Goal: Task Accomplishment & Management: Use online tool/utility

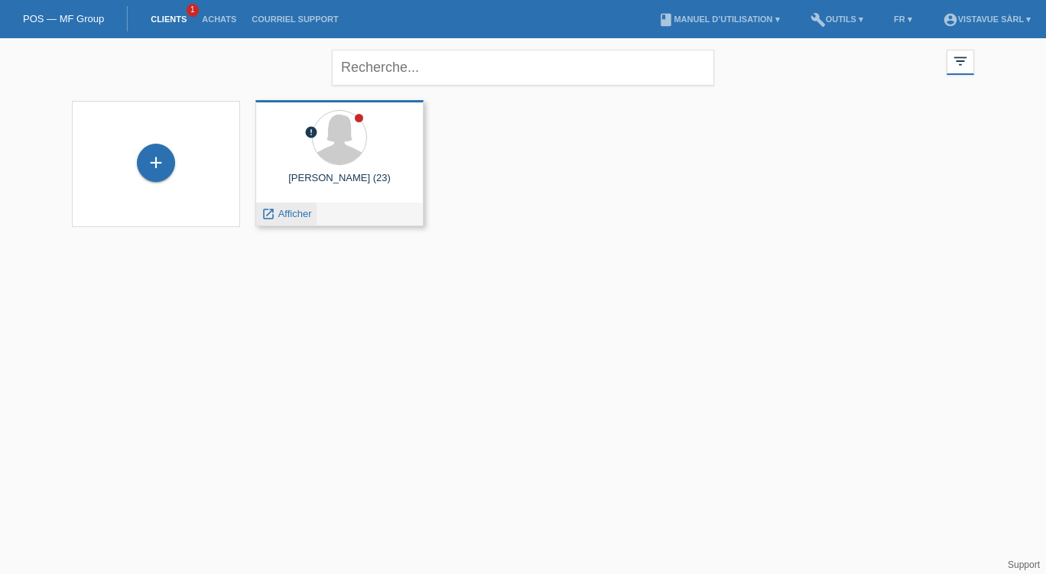
click at [298, 218] on span "Afficher" at bounding box center [295, 213] width 34 height 11
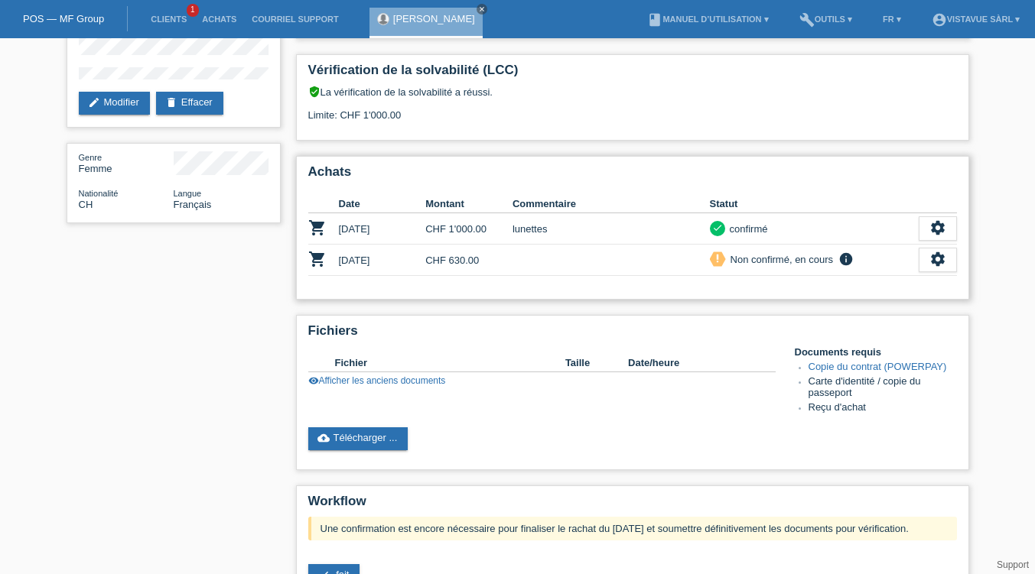
scroll to position [116, 0]
click at [349, 449] on link "cloud_upload Télécharger ..." at bounding box center [358, 438] width 100 height 23
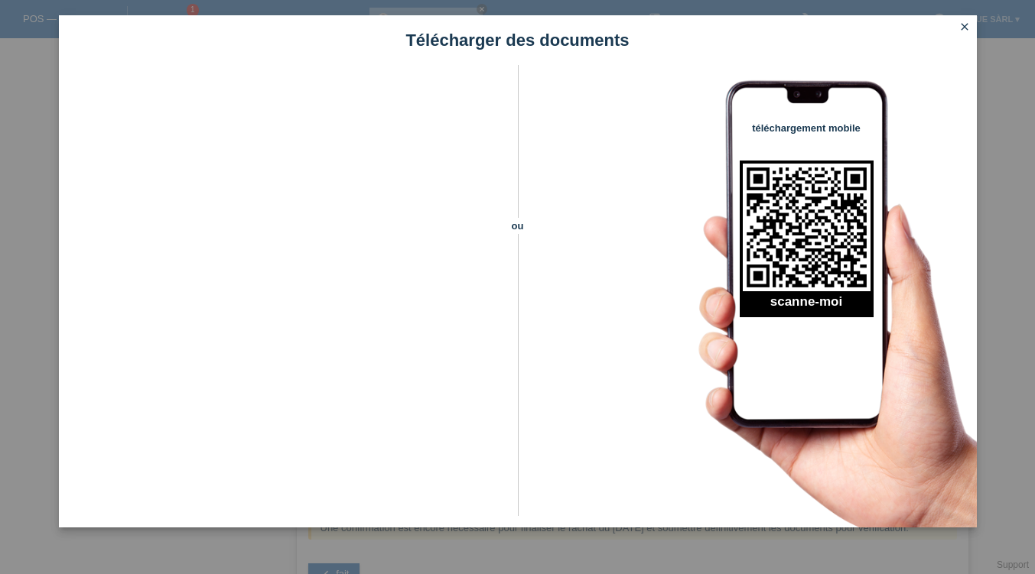
click at [960, 28] on icon "close" at bounding box center [964, 27] width 12 height 12
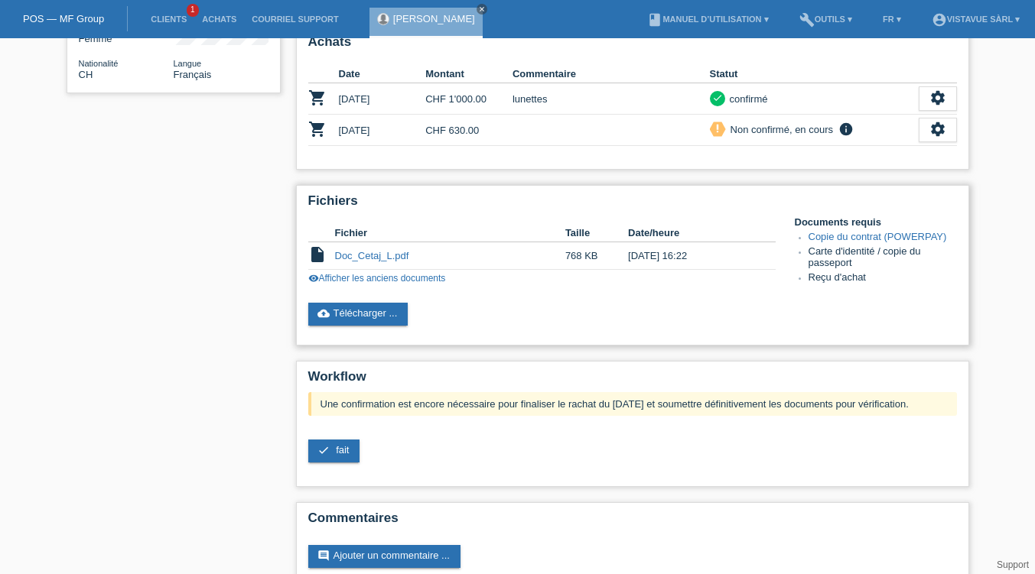
scroll to position [246, 0]
click at [330, 461] on link "check fait" at bounding box center [334, 450] width 52 height 23
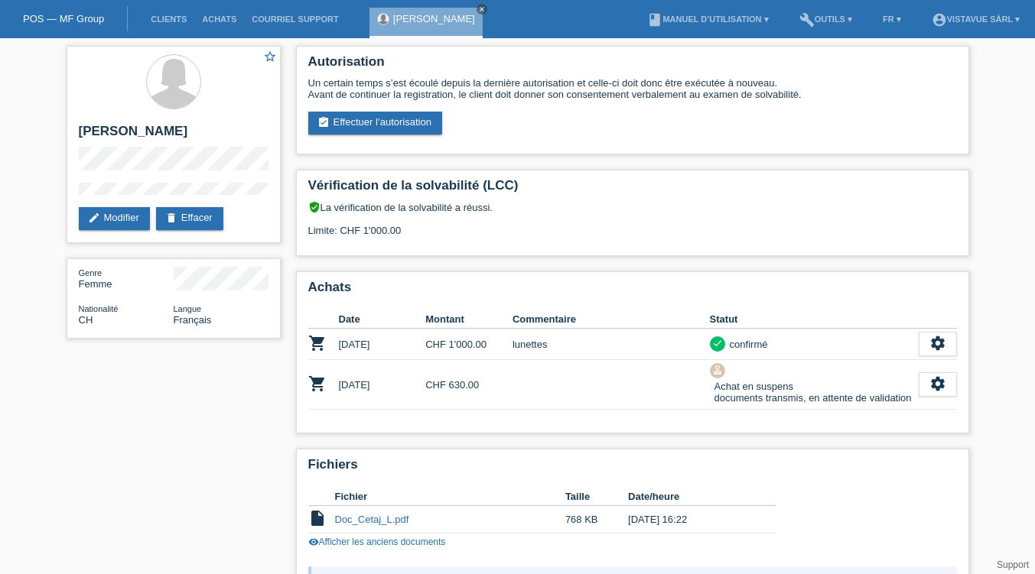
scroll to position [167, 0]
